Goal: Go to known website: Access a specific website the user already knows

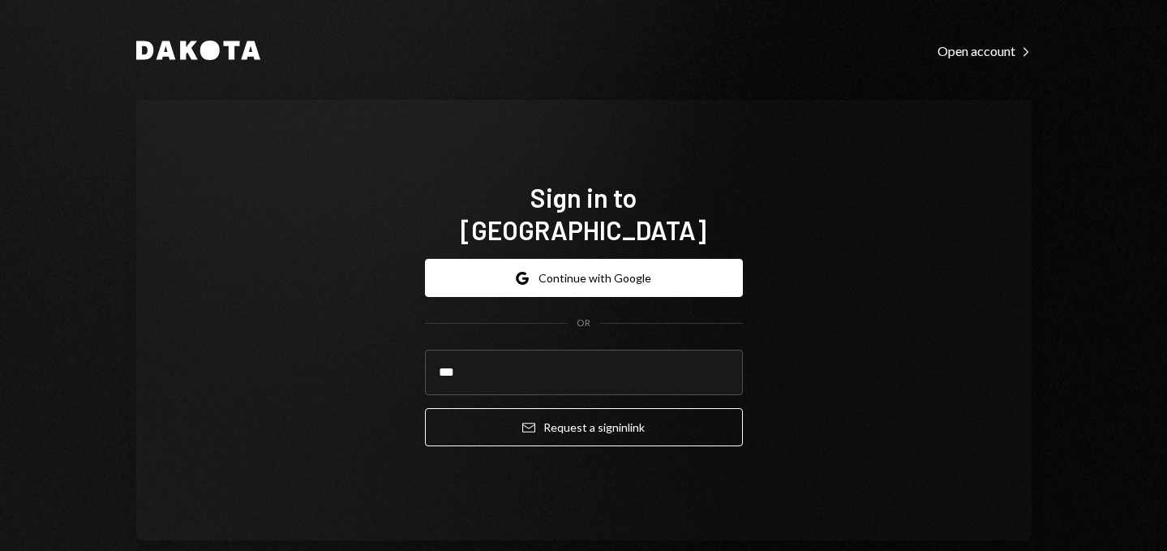
type input "**********"
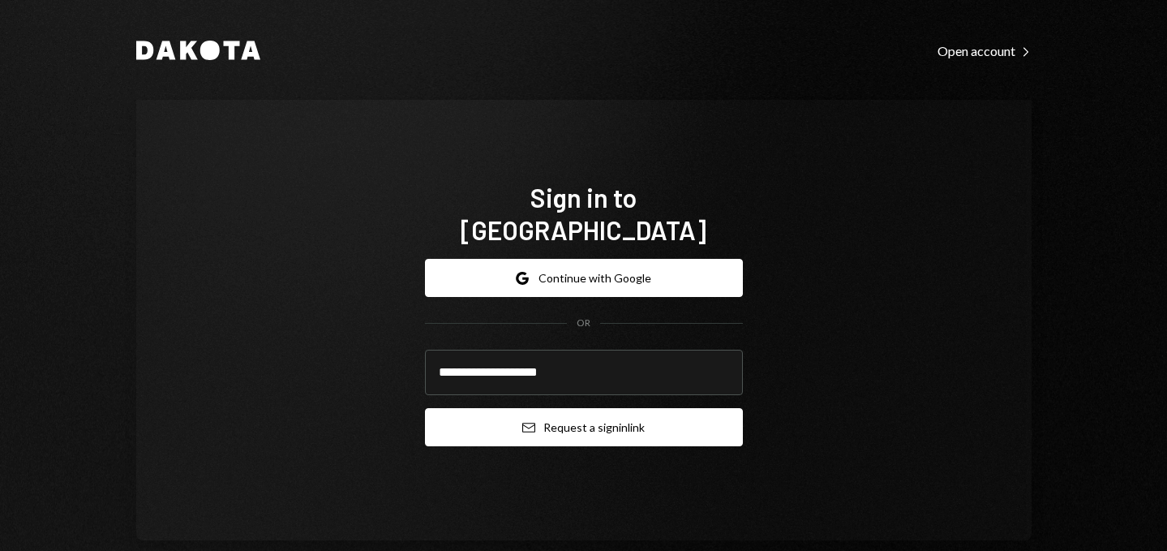
click at [564, 413] on button "Email Request a sign in link" at bounding box center [584, 427] width 318 height 38
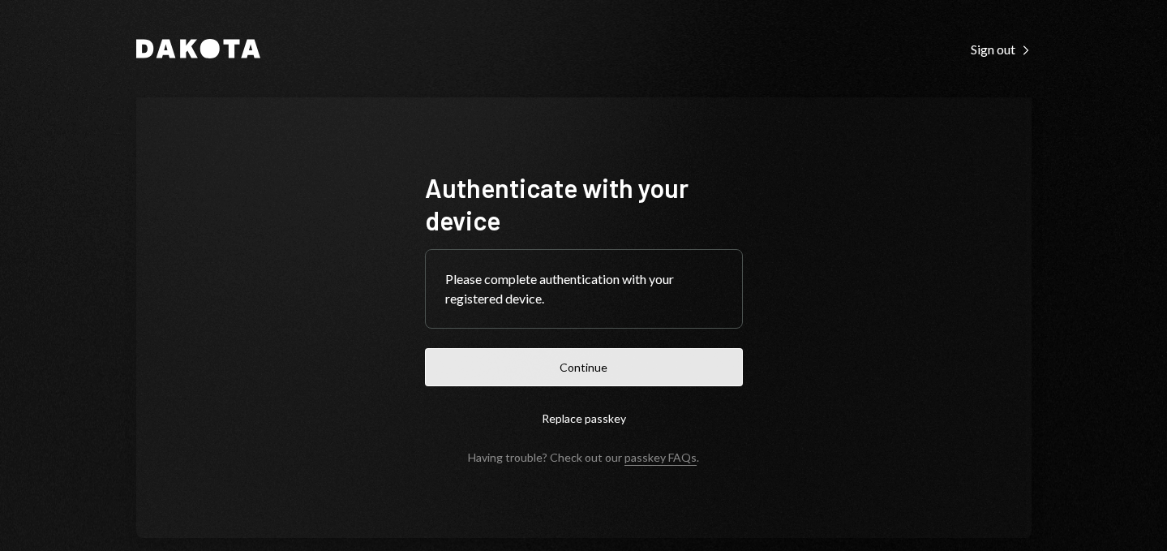
click at [536, 382] on button "Continue" at bounding box center [584, 367] width 318 height 38
